Goal: Book appointment/travel/reservation

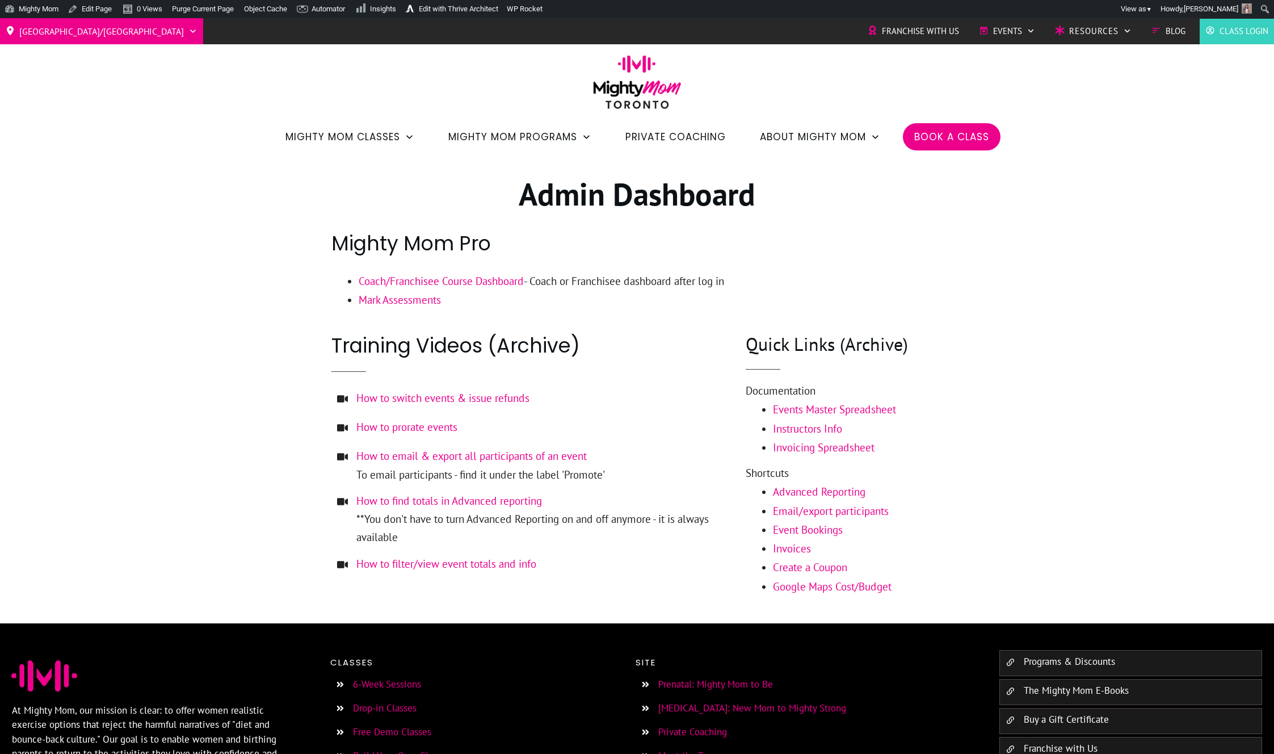
click at [215, 230] on div at bounding box center [637, 389] width 1274 height 467
click at [247, 47] on div "Toronto/GTA Barrie Etobicoke North York West Franchise with Us Events Charity S…" at bounding box center [637, 87] width 1274 height 138
click at [160, 111] on div "Toronto/GTA Barrie Etobicoke North York West Franchise with Us Events Charity S…" at bounding box center [637, 87] width 1274 height 138
click at [36, 28] on link "Dashboard" at bounding box center [45, 29] width 91 height 15
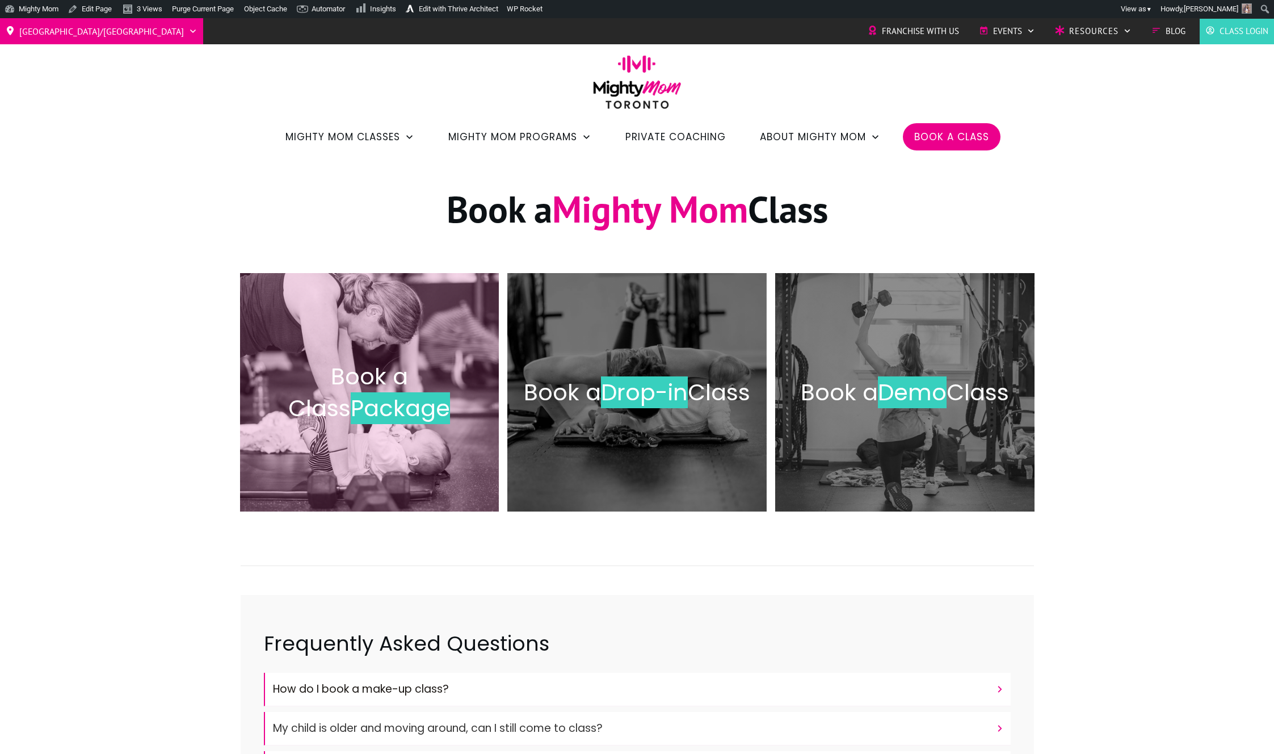
click at [300, 376] on span "Book a Class" at bounding box center [348, 392] width 120 height 64
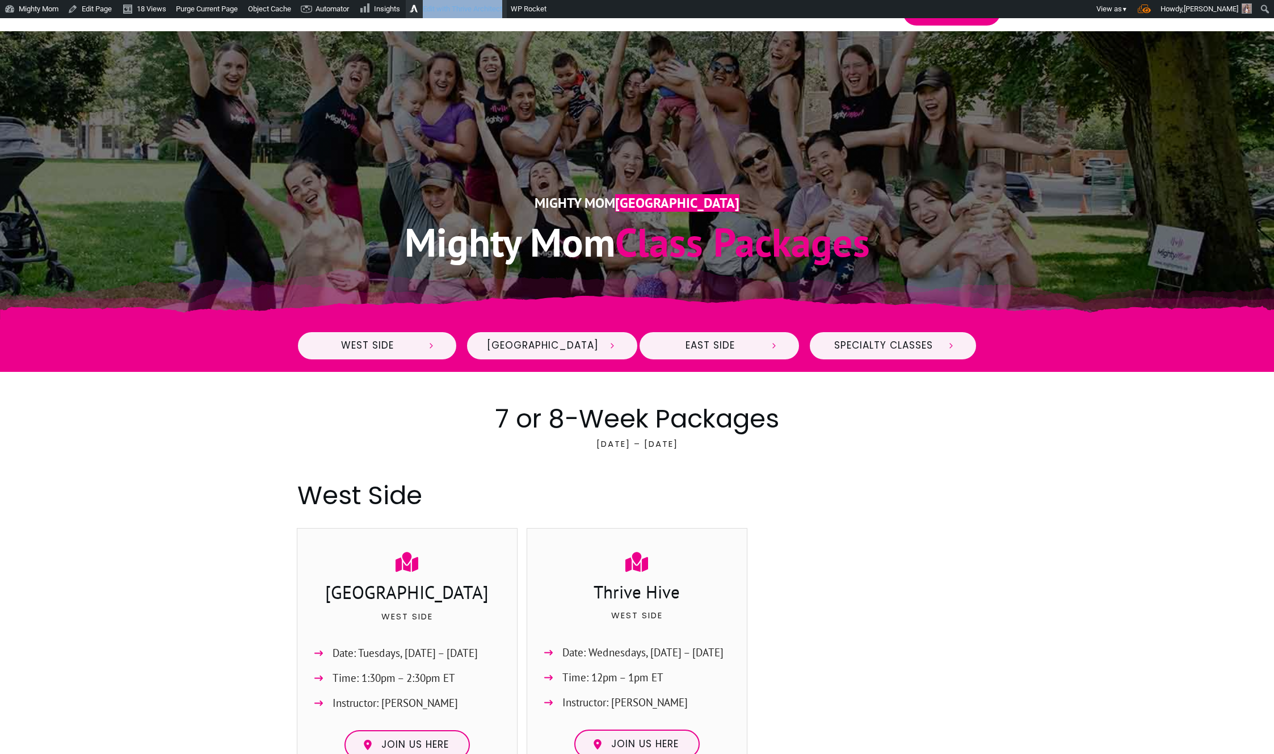
scroll to position [104, 0]
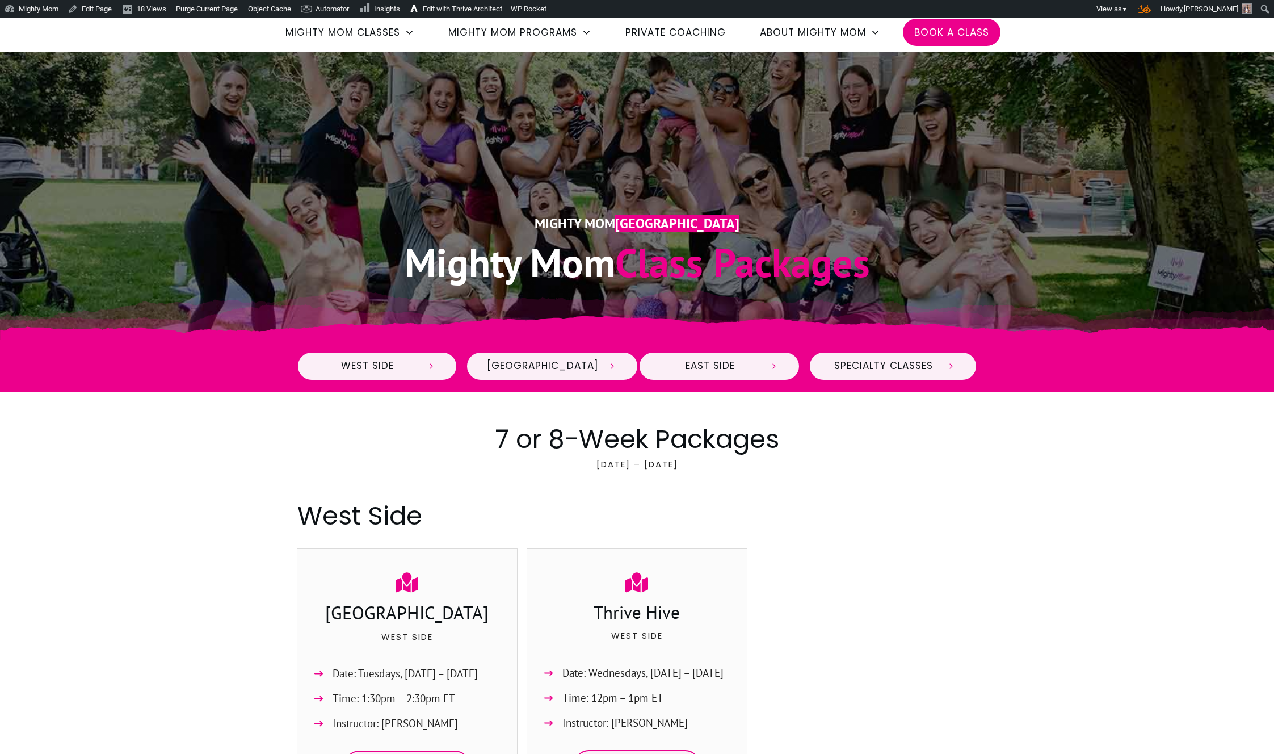
click at [226, 173] on div ".p19211f35f0d{opacity:0.15;}.p19211f35f11{opacity:0.2;}" at bounding box center [637, 196] width 1274 height 288
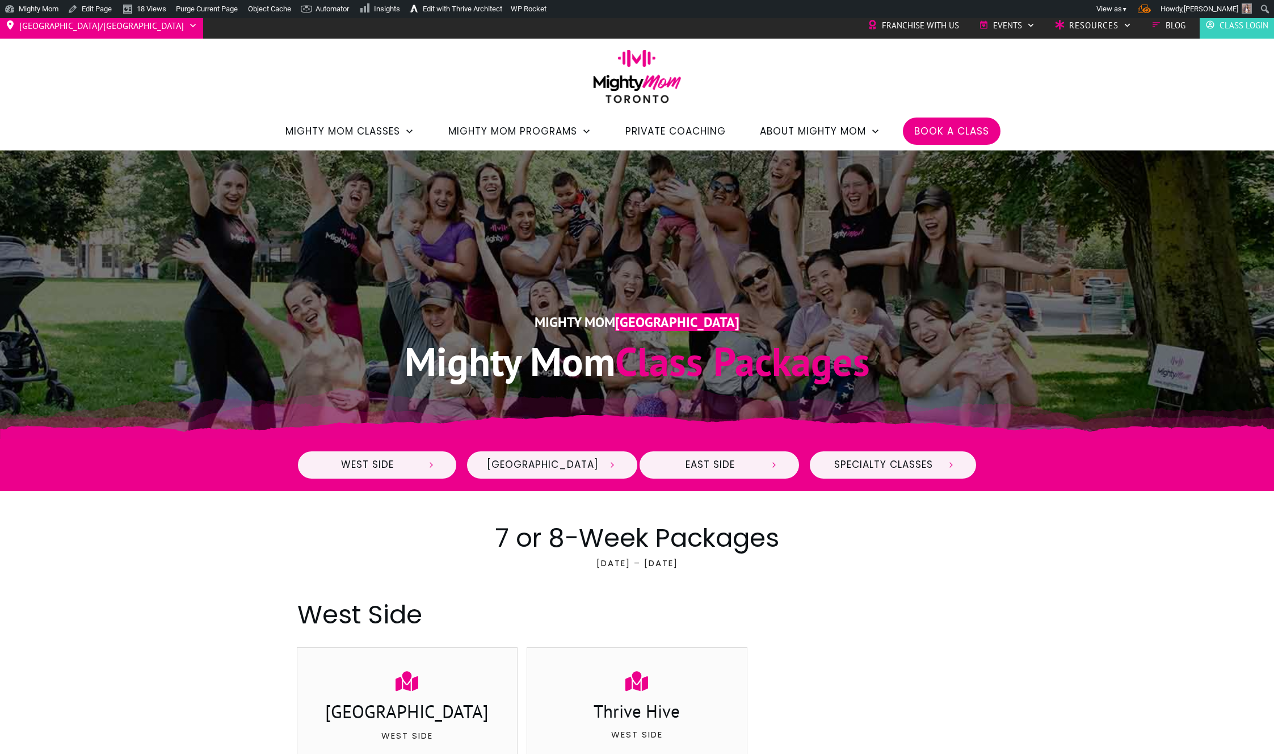
scroll to position [0, 0]
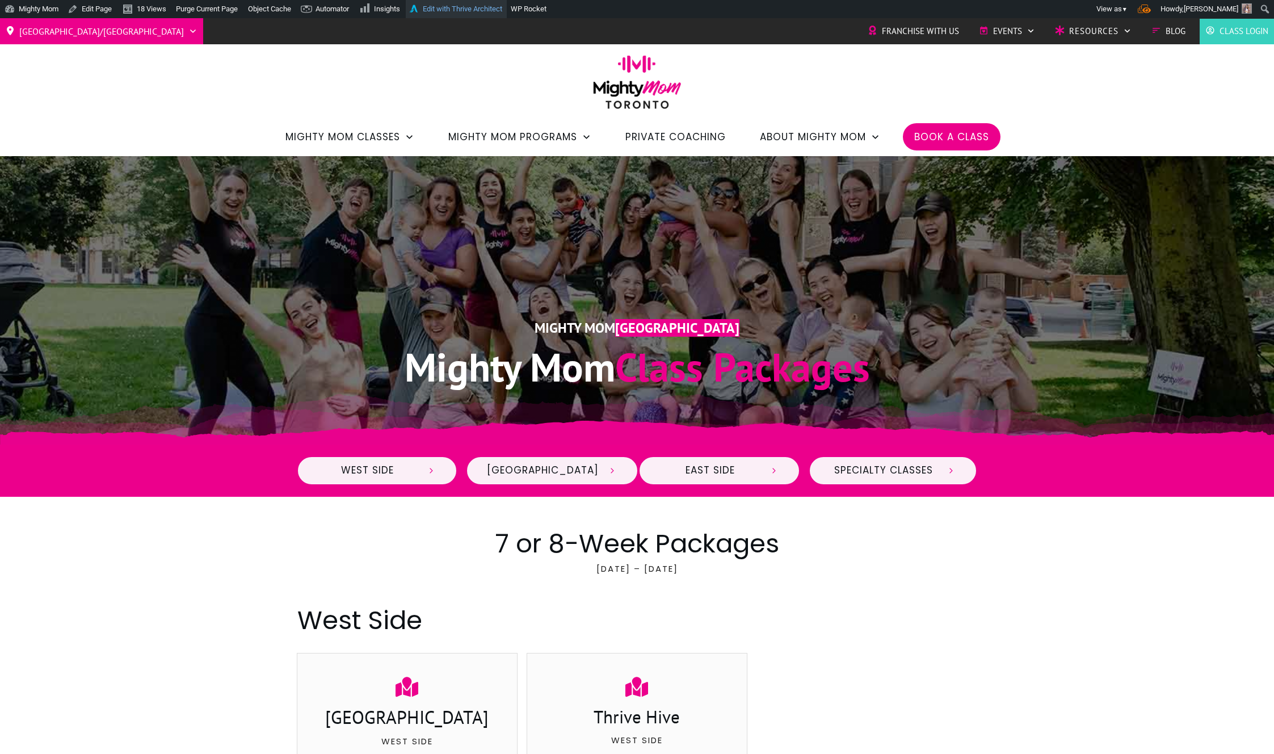
click at [482, 11] on link "Edit with Thrive Architect" at bounding box center [456, 9] width 101 height 18
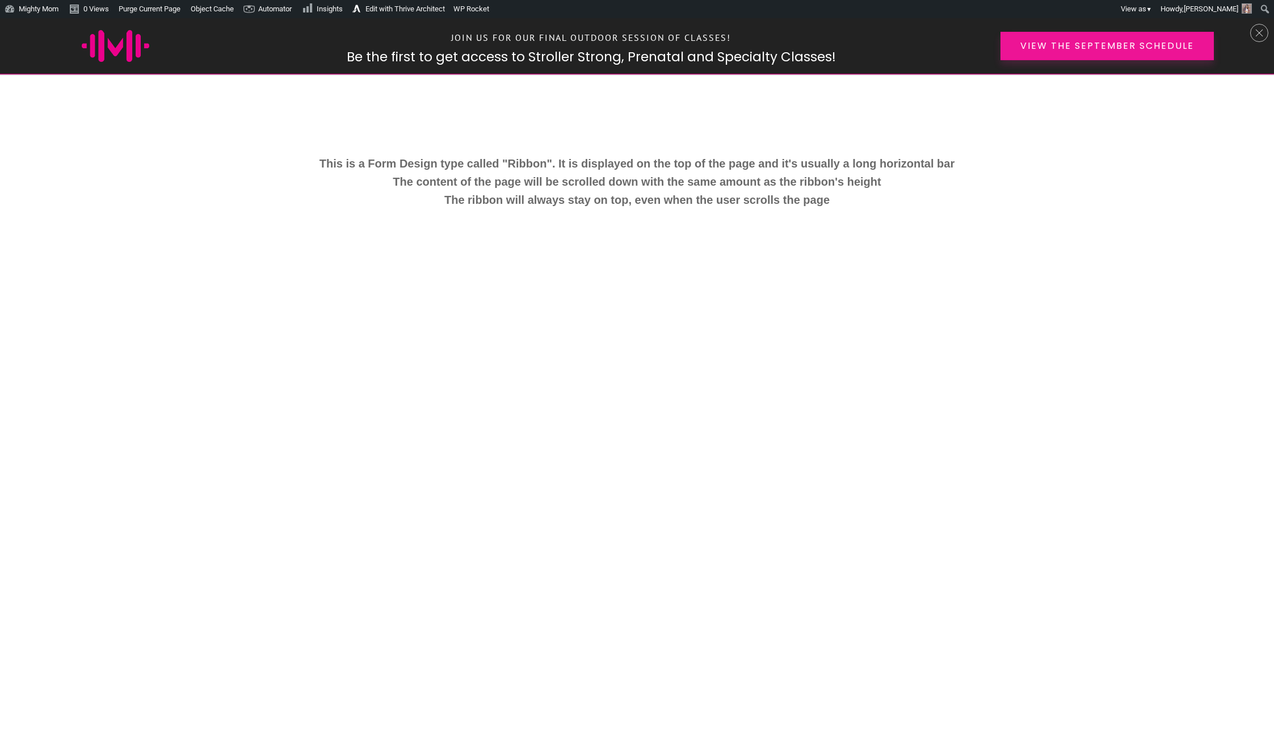
click at [1096, 53] on link "View the September Schedule" at bounding box center [1107, 46] width 213 height 28
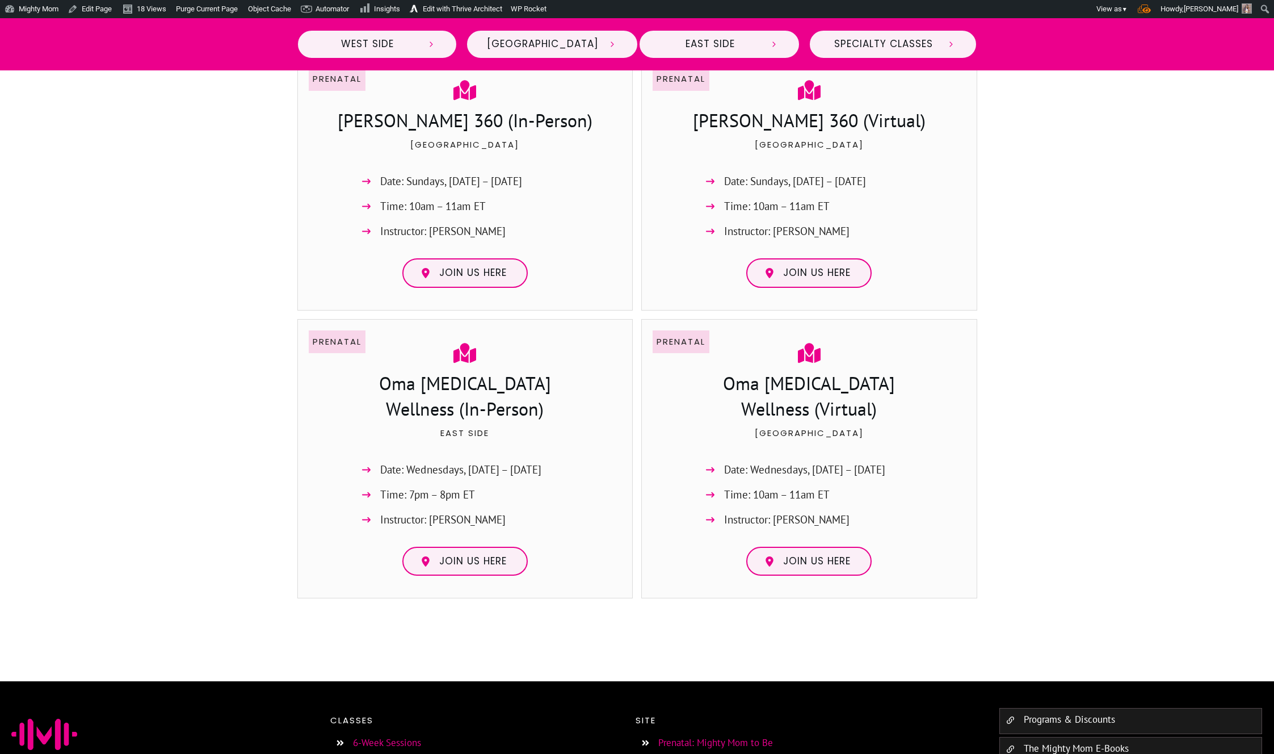
scroll to position [2814, 0]
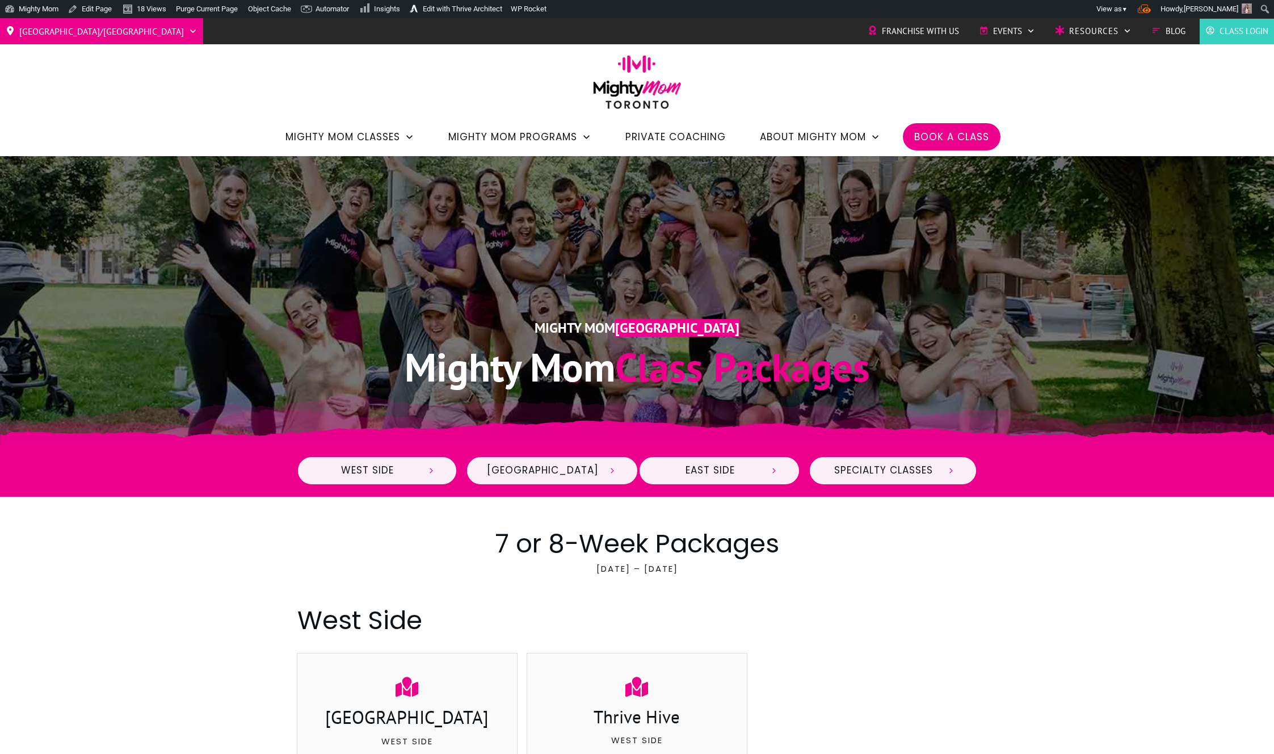
click at [647, 91] on img at bounding box center [637, 86] width 100 height 62
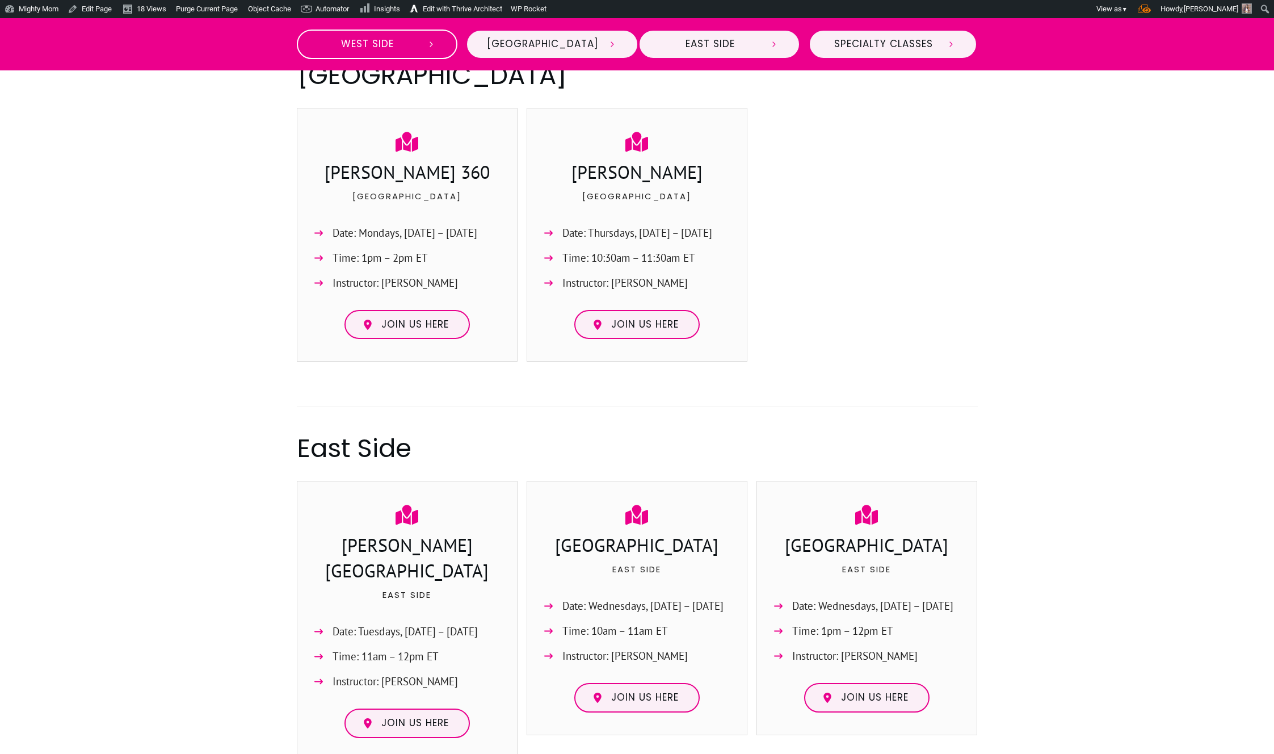
scroll to position [736, 0]
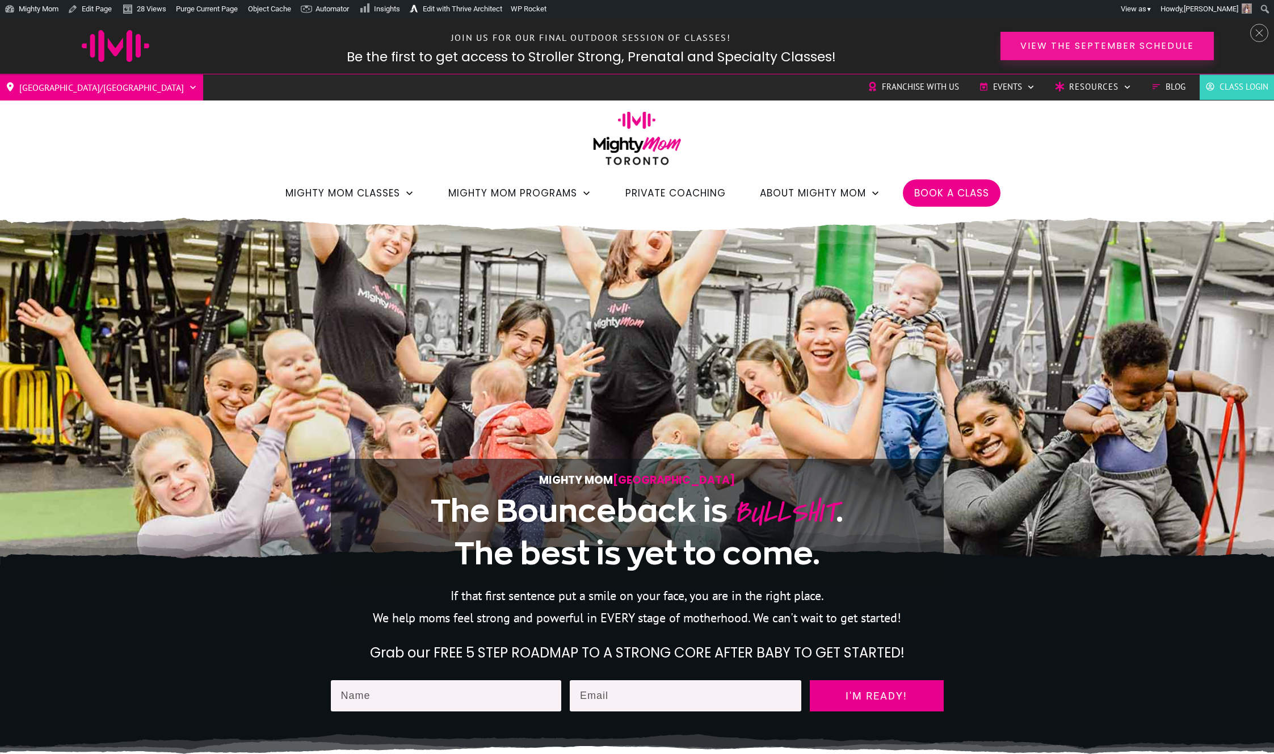
click at [1101, 53] on link "View the September Schedule" at bounding box center [1107, 46] width 213 height 28
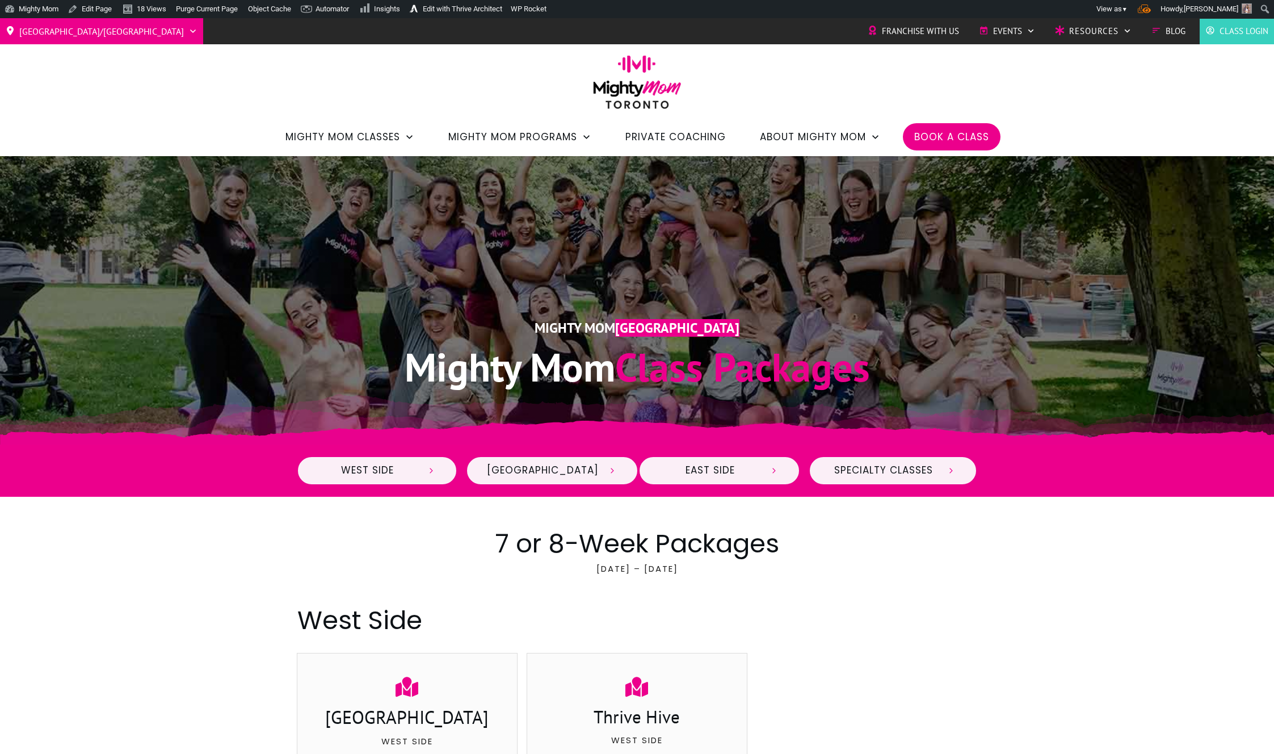
click at [632, 69] on img at bounding box center [637, 86] width 100 height 62
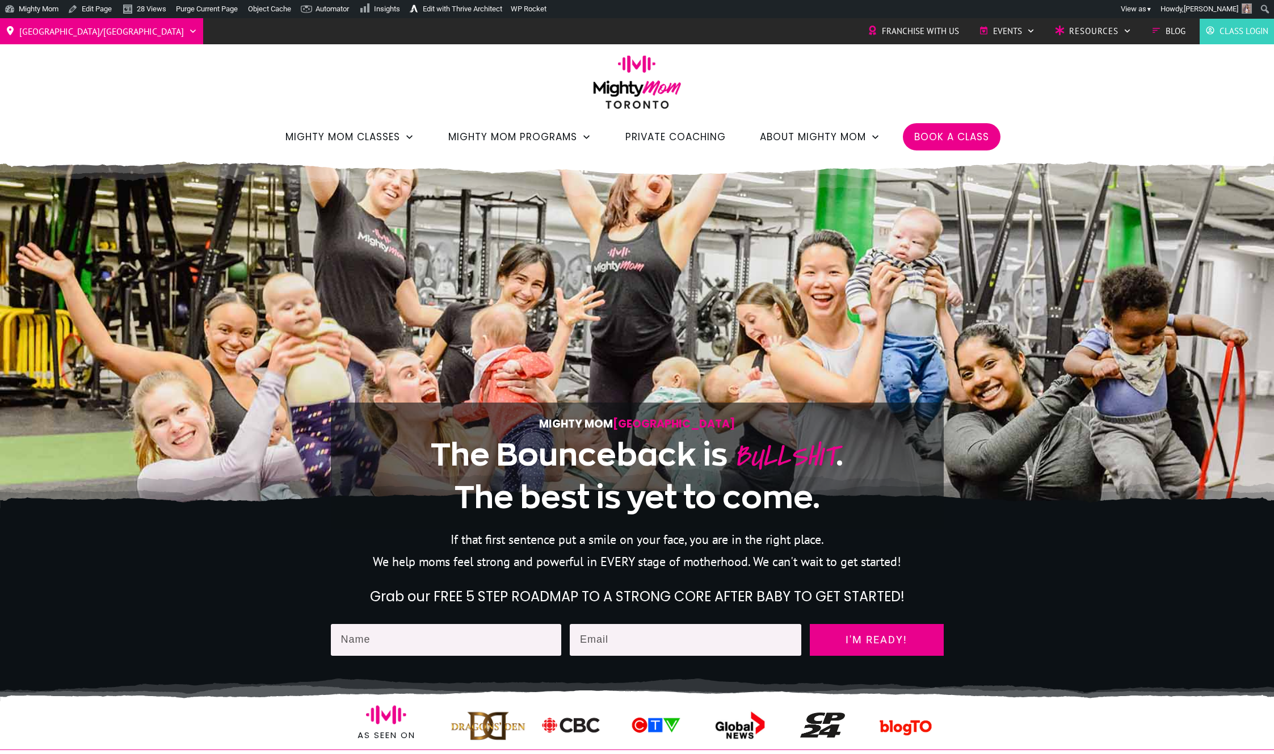
click at [960, 131] on span "Book a Class" at bounding box center [951, 136] width 75 height 19
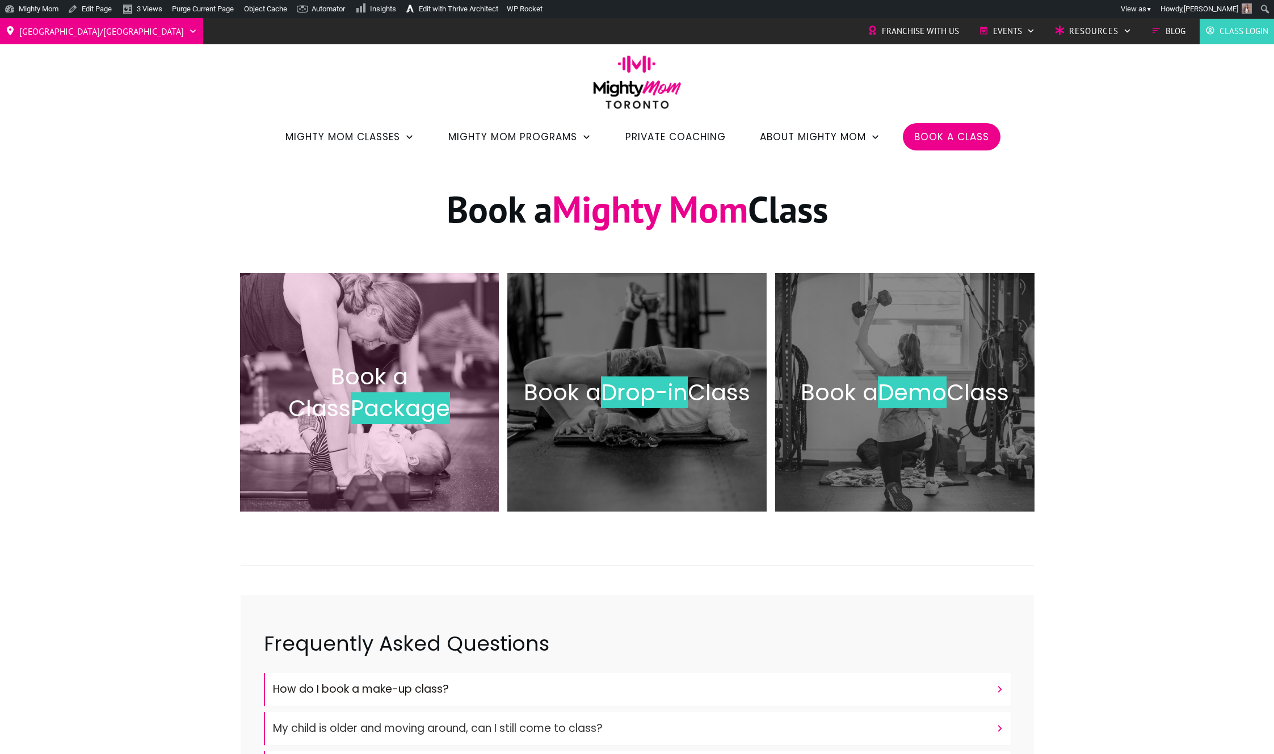
click at [392, 372] on span "Book a Class" at bounding box center [348, 392] width 120 height 64
